Goal: Information Seeking & Learning: Learn about a topic

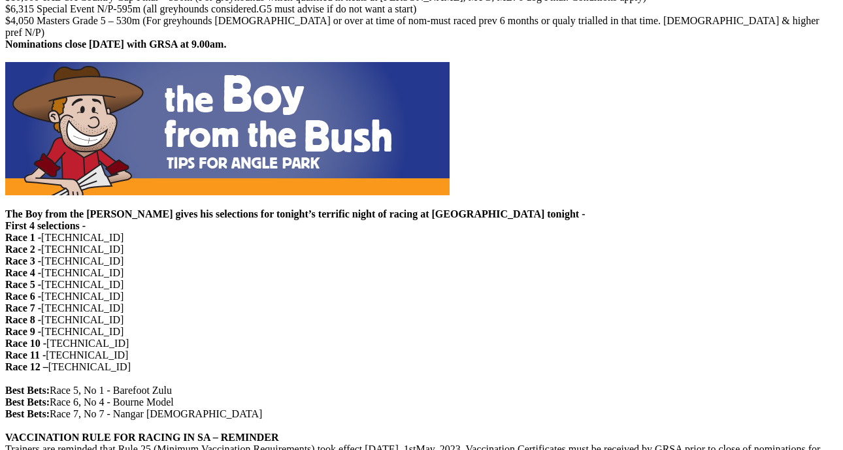
scroll to position [1178, 0]
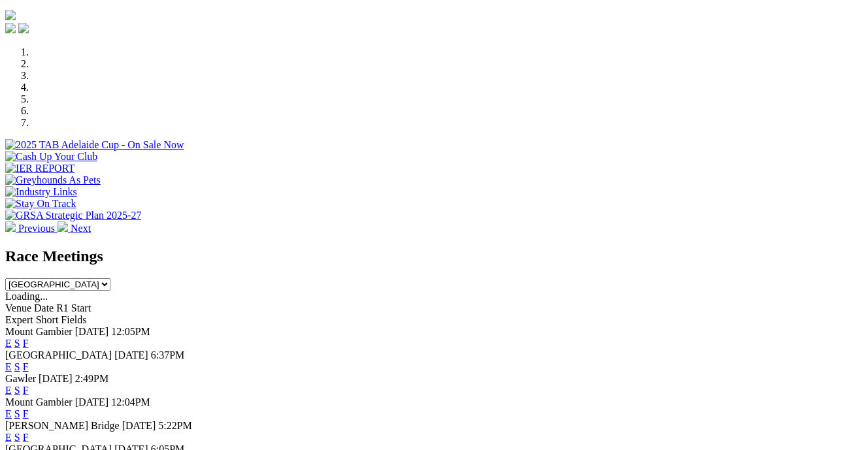
scroll to position [426, 0]
click at [29, 361] on link "F" at bounding box center [26, 366] width 6 height 11
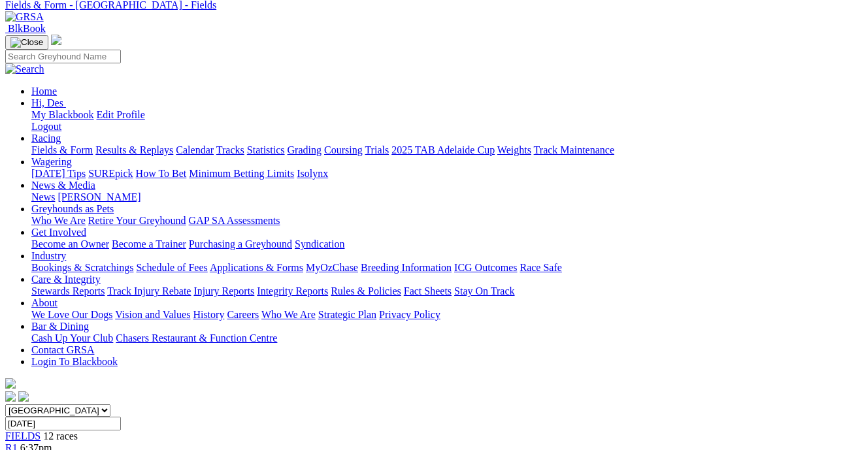
scroll to position [0, 1]
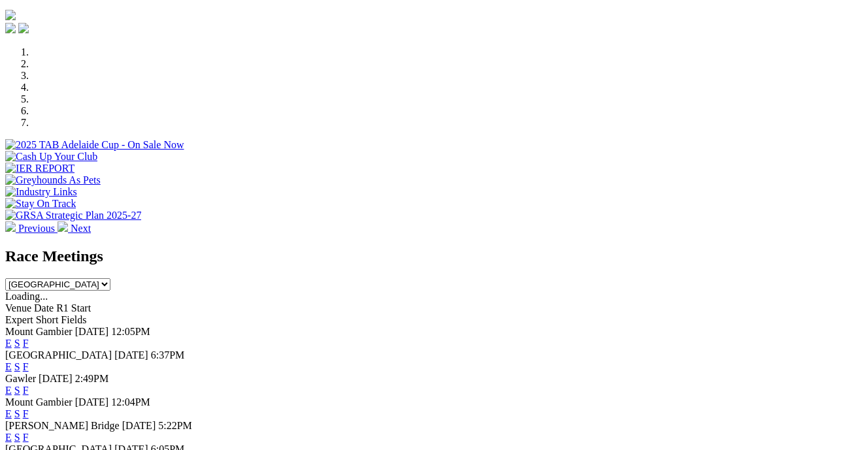
scroll to position [426, 0]
click at [29, 384] on link "F" at bounding box center [26, 389] width 6 height 11
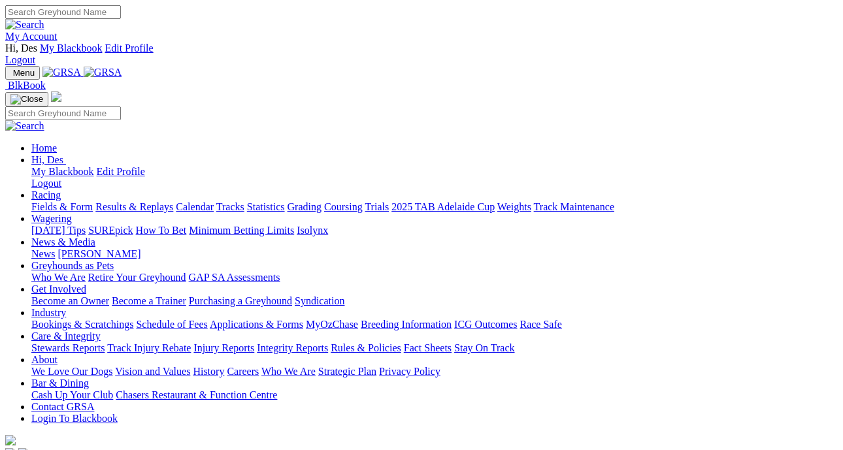
scroll to position [426, 0]
